Goal: Find contact information: Obtain details needed to contact an individual or organization

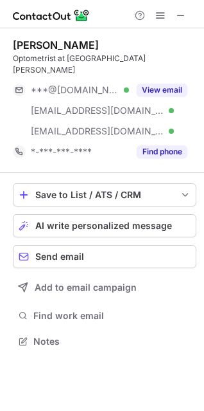
scroll to position [320, 204]
click at [160, 84] on button "View email" at bounding box center [162, 90] width 51 height 13
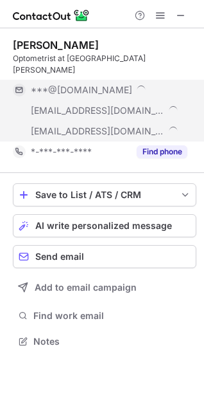
scroll to position [362, 204]
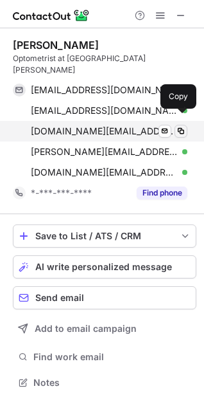
click at [179, 126] on span at bounding box center [181, 131] width 10 height 10
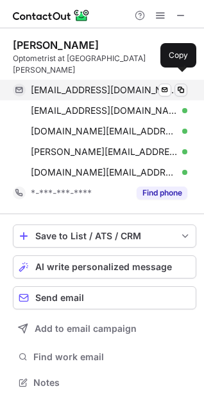
click at [181, 84] on button at bounding box center [181, 90] width 13 height 13
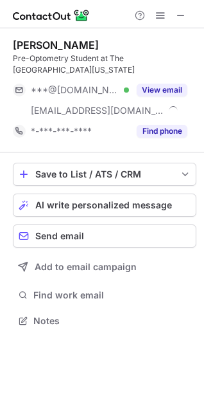
scroll to position [312, 204]
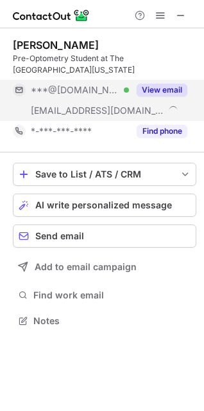
click at [158, 84] on button "View email" at bounding box center [162, 90] width 51 height 13
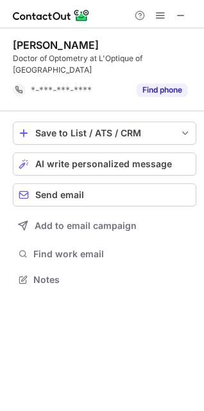
scroll to position [258, 204]
click at [186, 57] on div "Doctor of Optometry at L'Optique of [GEOGRAPHIC_DATA]" at bounding box center [105, 64] width 184 height 23
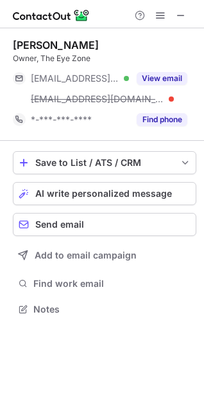
scroll to position [299, 204]
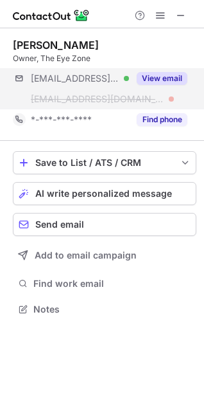
click at [177, 84] on button "View email" at bounding box center [162, 78] width 51 height 13
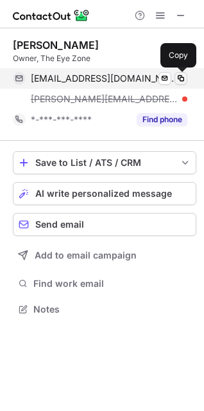
click at [179, 80] on span at bounding box center [181, 78] width 10 height 10
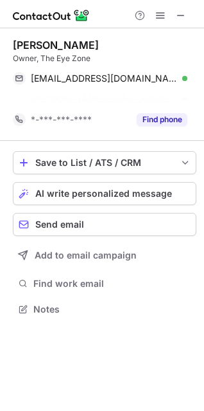
scroll to position [279, 204]
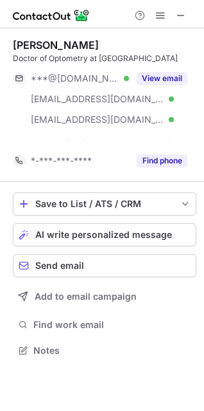
scroll to position [320, 204]
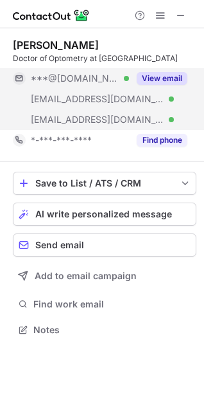
click at [156, 76] on button "View email" at bounding box center [162, 78] width 51 height 13
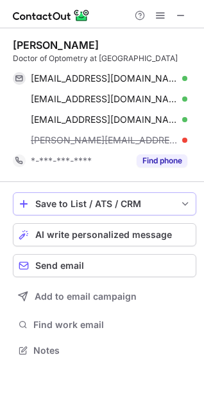
scroll to position [341, 204]
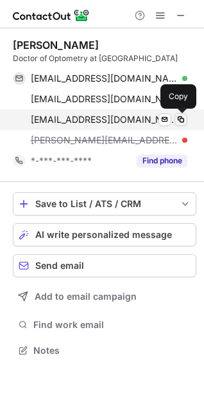
click at [177, 119] on span at bounding box center [181, 119] width 10 height 10
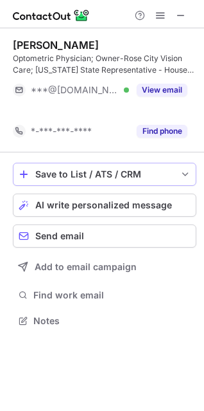
scroll to position [6, 6]
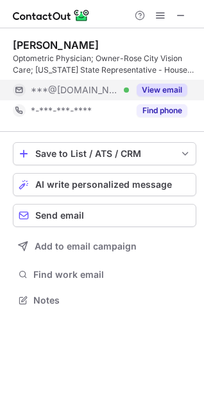
click at [159, 80] on div "View email" at bounding box center [158, 90] width 58 height 21
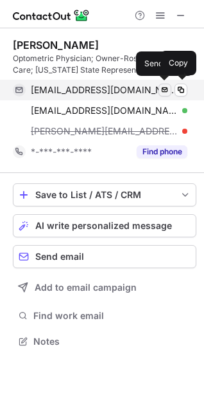
scroll to position [332, 204]
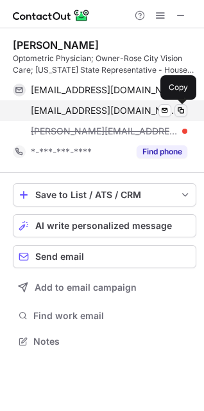
click at [181, 109] on span at bounding box center [181, 110] width 10 height 10
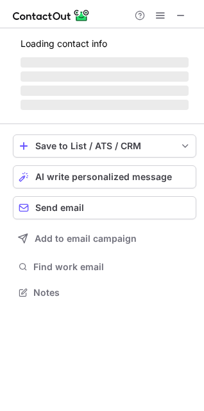
scroll to position [320, 204]
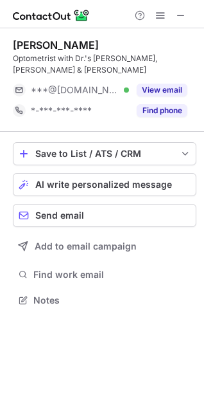
scroll to position [6, 6]
